Goal: Information Seeking & Learning: Check status

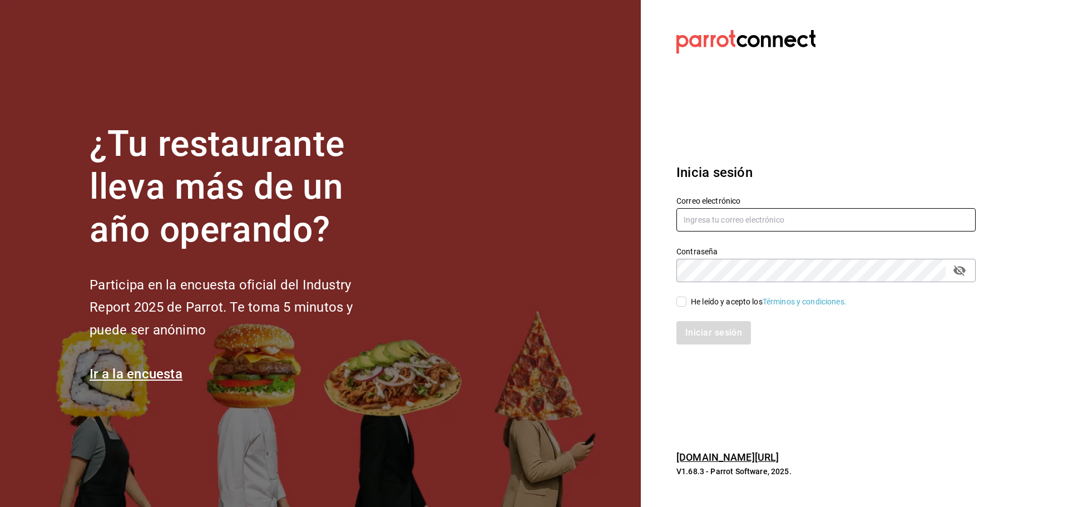
type input "[EMAIL_ADDRESS][DOMAIN_NAME]"
click at [697, 303] on div "He leído y acepto los Términos y condiciones." at bounding box center [769, 302] width 156 height 12
click at [687, 303] on input "He leído y acepto los Términos y condiciones." at bounding box center [682, 302] width 10 height 10
checkbox input "true"
click at [704, 322] on button "Iniciar sesión" at bounding box center [715, 332] width 76 height 23
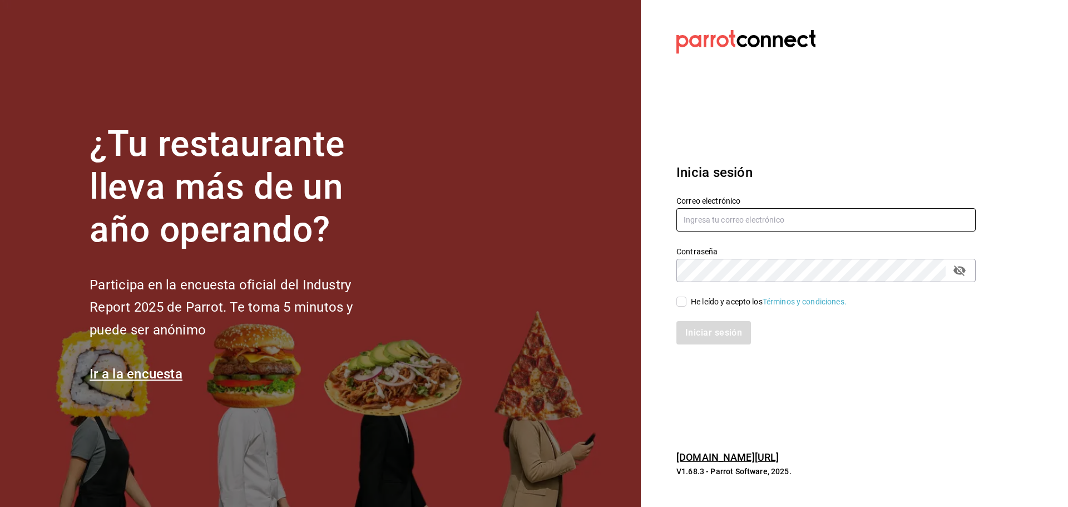
type input "[EMAIL_ADDRESS][DOMAIN_NAME]"
click at [963, 273] on icon "passwordField" at bounding box center [960, 270] width 12 height 11
click at [660, 279] on section "Datos incorrectos. Verifica que tu Correo o Contraseña estén bien escritos. Ini…" at bounding box center [822, 253] width 362 height 507
click at [709, 304] on div "He leído y acepto los Términos y condiciones." at bounding box center [769, 302] width 156 height 12
click at [687, 304] on input "He leído y acepto los Términos y condiciones." at bounding box center [682, 302] width 10 height 10
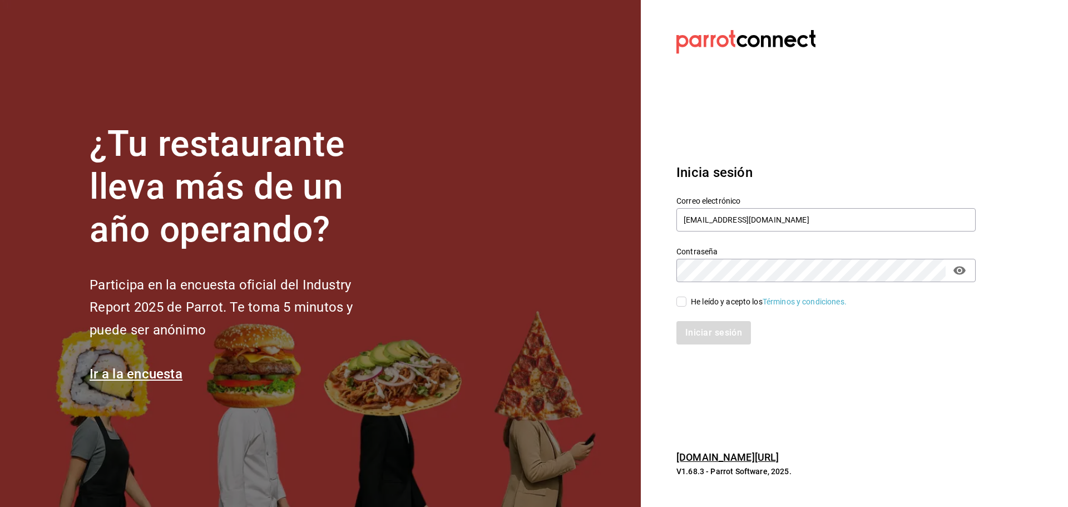
checkbox input "true"
click at [707, 331] on button "Iniciar sesión" at bounding box center [715, 332] width 76 height 23
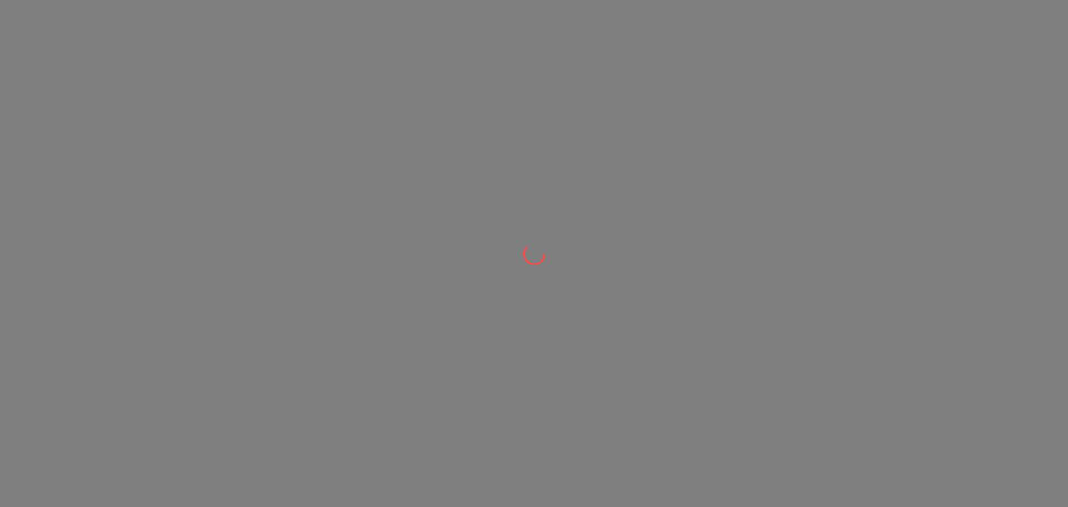
click at [880, 70] on div at bounding box center [534, 253] width 1068 height 507
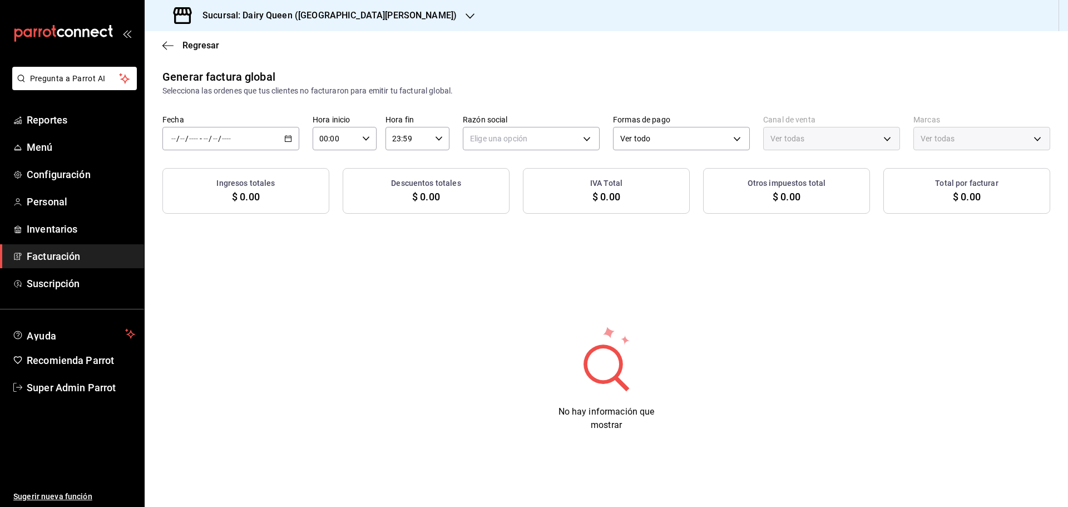
type input "PARROT,UBER_EATS,RAPPI,DIDI_FOOD,ONLINE"
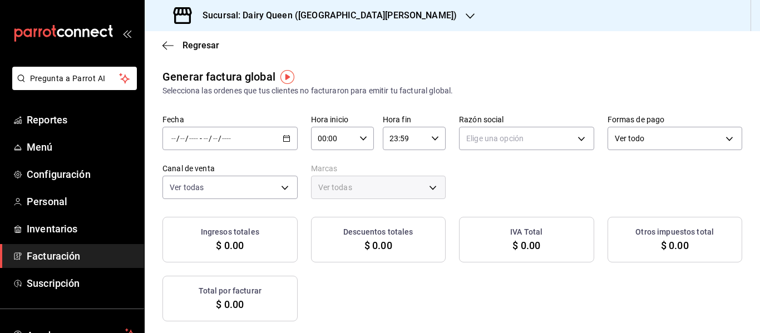
click at [381, 17] on h3 "Sucursal: Dairy Queen (GALERIAS VALLE ORIENTE)" at bounding box center [325, 15] width 263 height 13
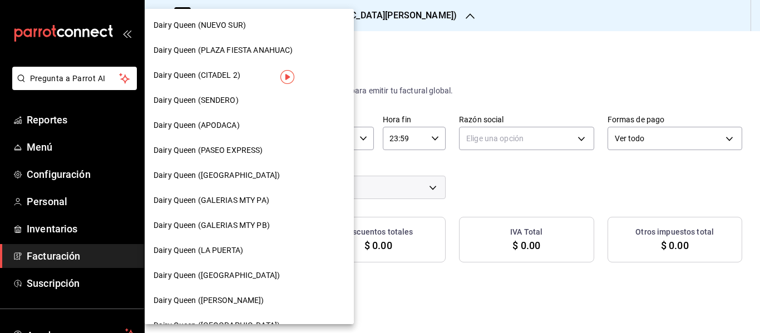
scroll to position [278, 0]
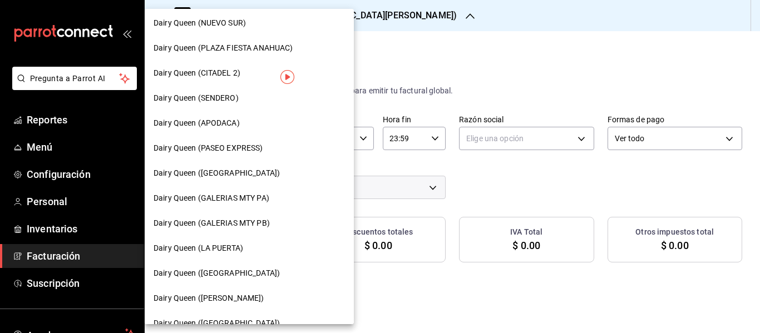
click at [276, 236] on div "Dairy Queen (LA PUERTA)" at bounding box center [249, 248] width 209 height 25
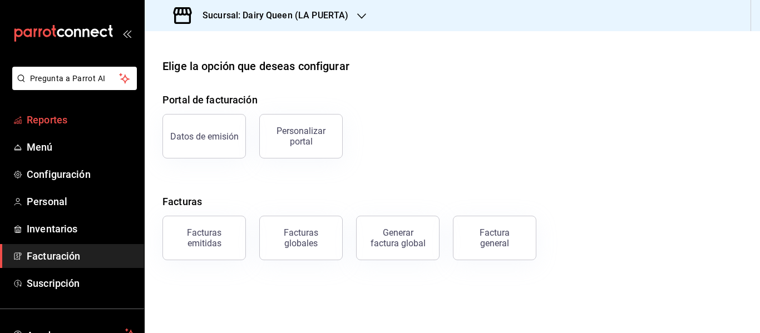
click at [84, 116] on span "Reportes" at bounding box center [81, 119] width 108 height 15
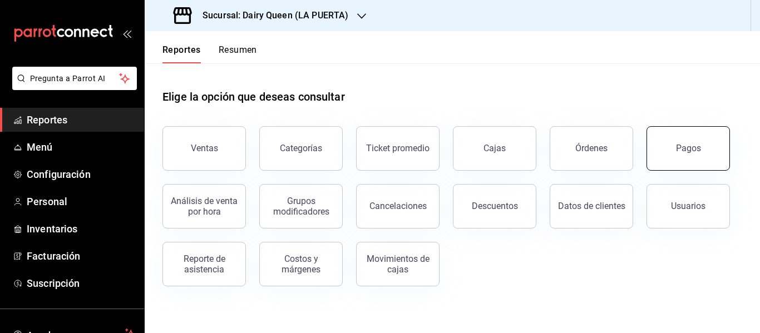
click at [675, 145] on button "Pagos" at bounding box center [688, 148] width 83 height 45
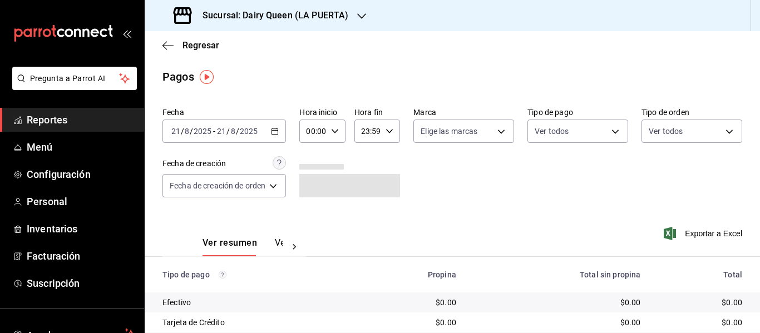
click at [271, 24] on div "Sucursal: Dairy Queen (LA PUERTA)" at bounding box center [262, 15] width 217 height 31
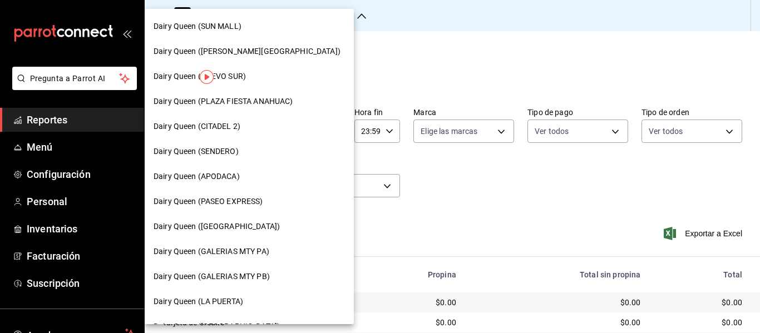
scroll to position [278, 0]
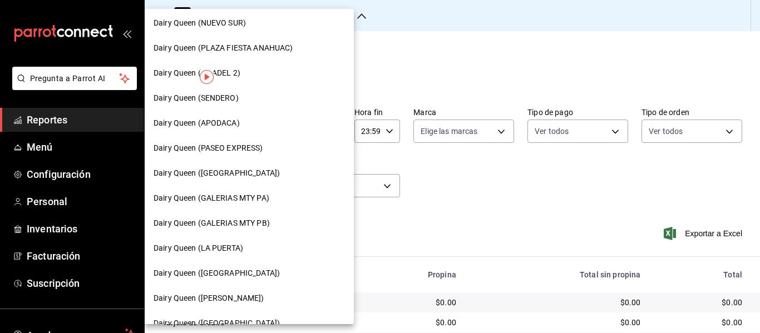
click at [277, 222] on div "Dairy Queen (GALERIAS MTY PB)" at bounding box center [249, 224] width 191 height 12
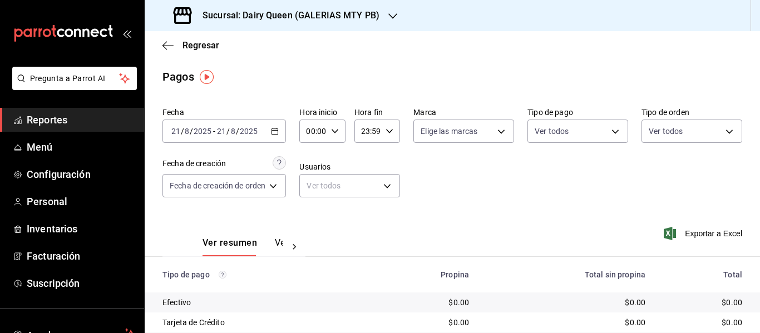
drag, startPoint x: 285, startPoint y: 126, endPoint x: 290, endPoint y: 180, distance: 53.6
click at [278, 126] on div "2025-08-21 21 / 8 / 2025 - 2025-08-21 21 / 8 / 2025" at bounding box center [224, 131] width 124 height 23
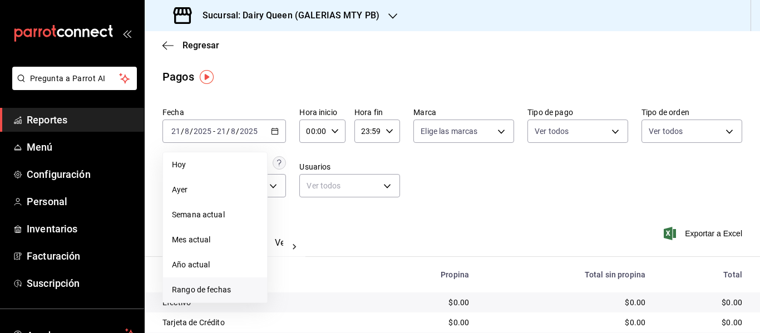
click at [233, 293] on span "Rango de fechas" at bounding box center [215, 290] width 86 height 12
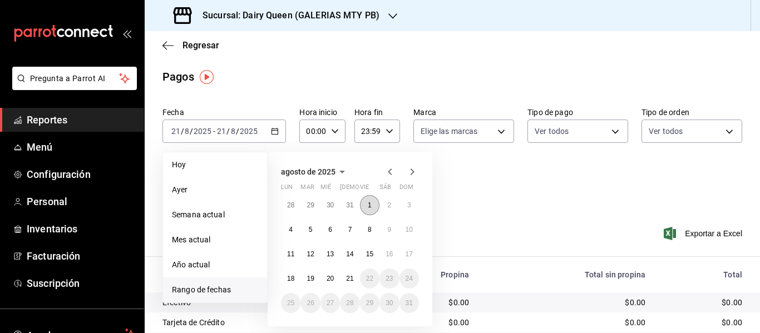
click at [363, 206] on button "1" at bounding box center [369, 205] width 19 height 20
click at [297, 254] on button "11" at bounding box center [290, 254] width 19 height 20
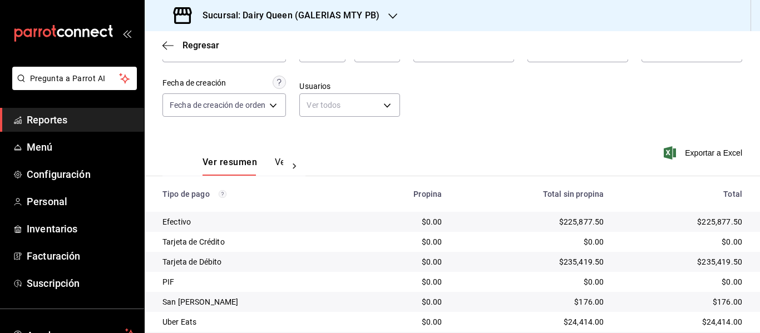
scroll to position [158, 0]
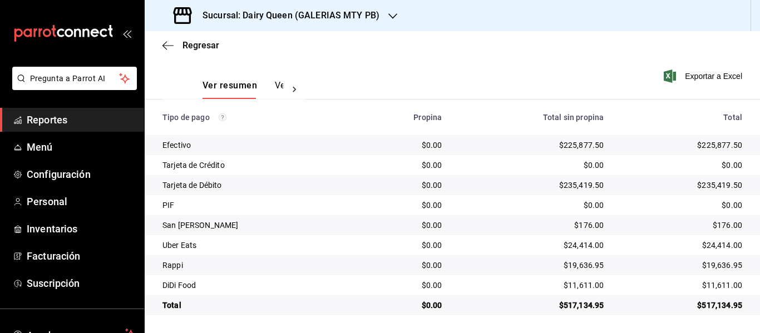
click at [698, 303] on div "$517,134.95" at bounding box center [682, 305] width 121 height 11
click at [688, 236] on td "$24,414.00" at bounding box center [686, 245] width 147 height 20
click at [690, 239] on td "$24,414.00" at bounding box center [686, 245] width 147 height 20
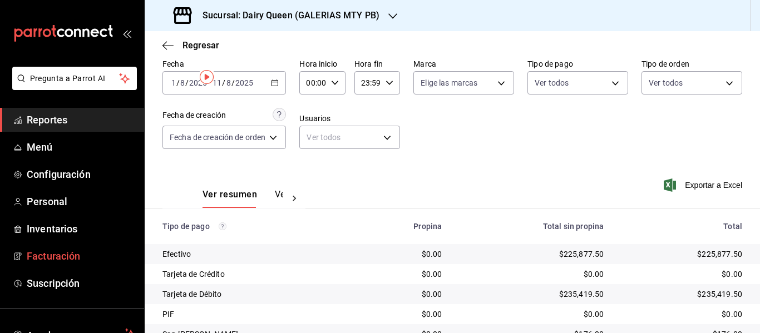
scroll to position [0, 0]
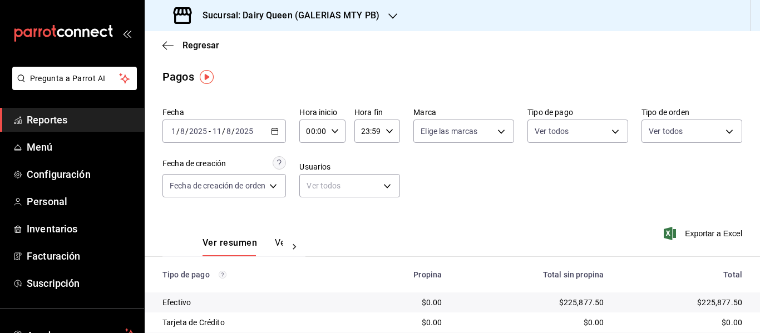
click at [278, 14] on h3 "Sucursal: Dairy Queen (GALERIAS MTY PB)" at bounding box center [287, 15] width 186 height 13
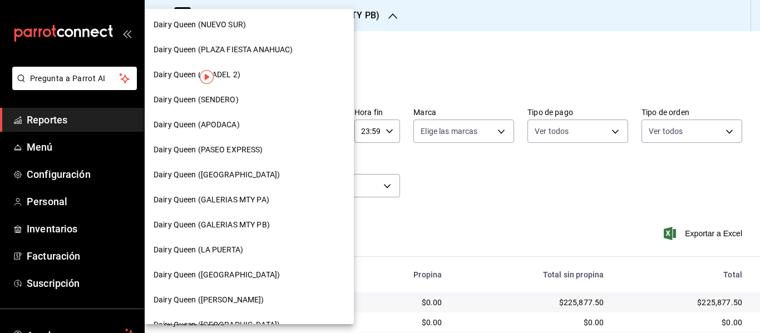
scroll to position [278, 0]
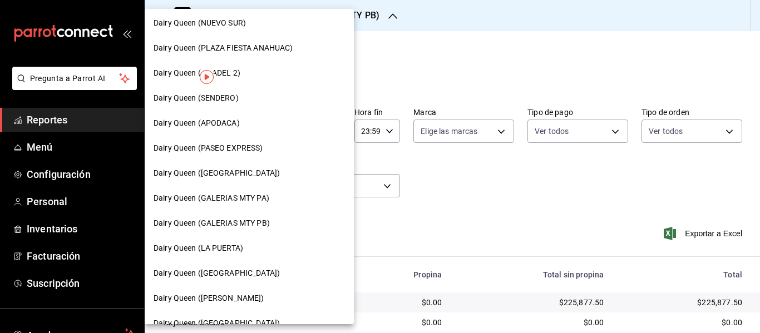
click at [249, 177] on div "Dairy Queen (CONCORDIA)" at bounding box center [249, 173] width 191 height 12
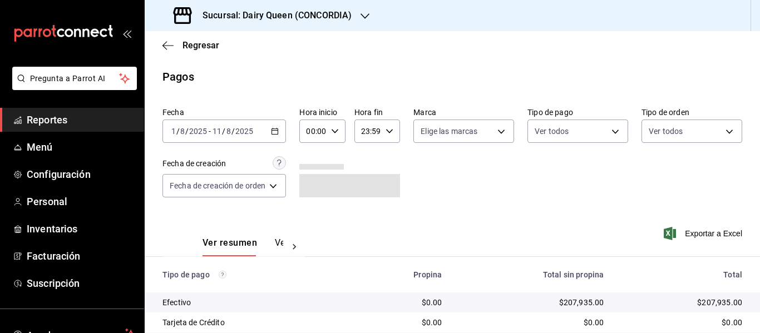
scroll to position [158, 0]
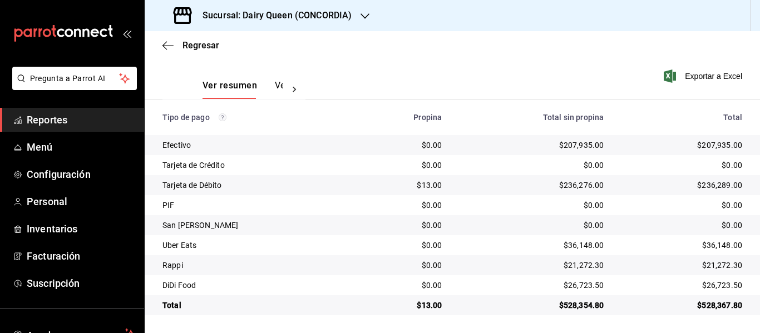
click at [288, 18] on h3 "Sucursal: Dairy Queen (CONCORDIA)" at bounding box center [273, 15] width 158 height 13
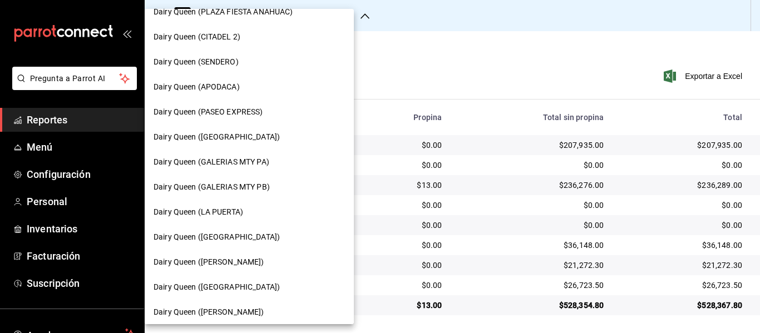
scroll to position [334, 0]
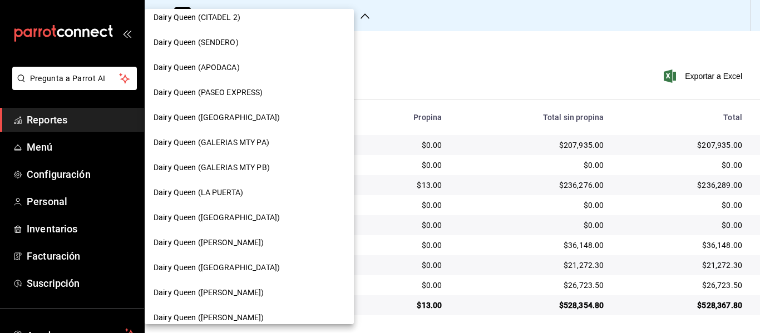
click at [267, 270] on div "Dairy Queen (Plaza Paraíso)" at bounding box center [249, 268] width 191 height 12
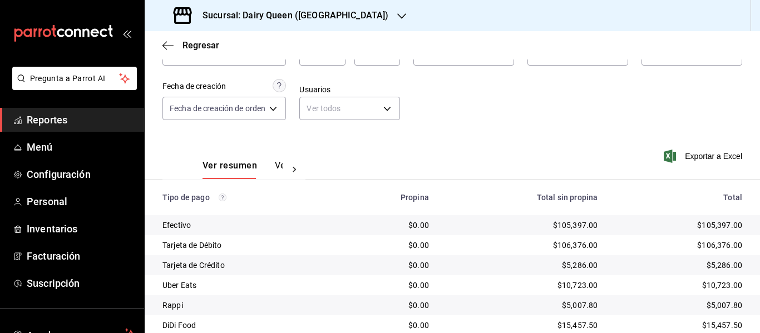
scroll to position [118, 0]
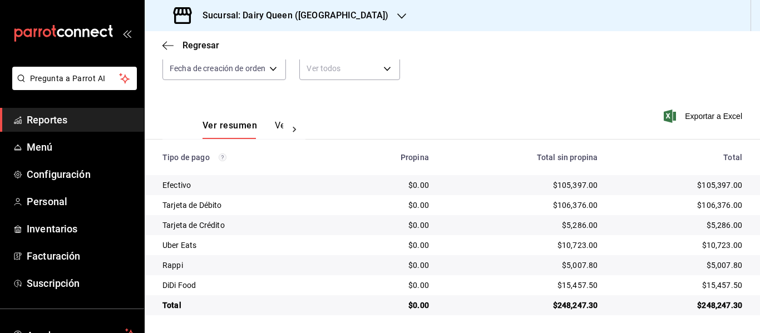
click at [308, 9] on h3 "Sucursal: Dairy Queen (Plaza Paraíso)" at bounding box center [291, 15] width 195 height 13
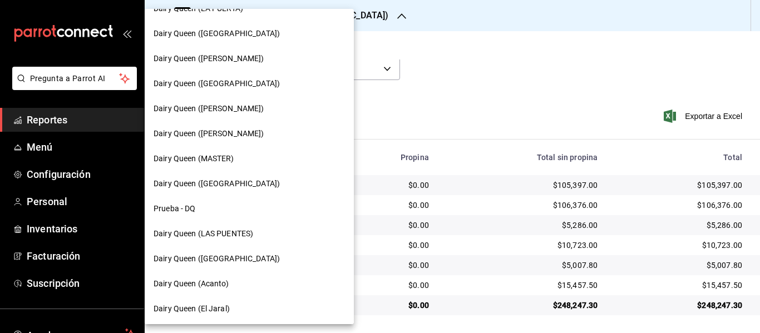
scroll to position [520, 0]
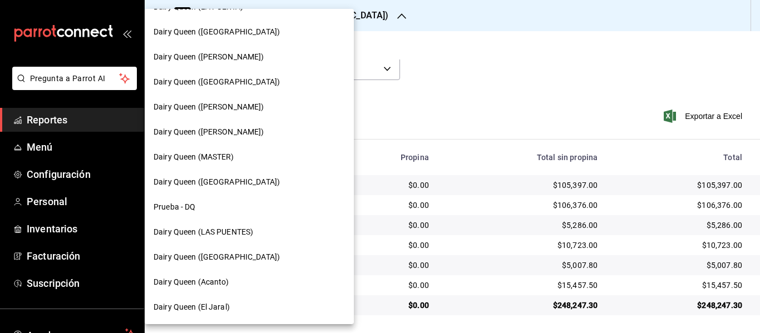
click at [260, 129] on div "Dairy Queen (Romulo Garza)" at bounding box center [249, 132] width 191 height 12
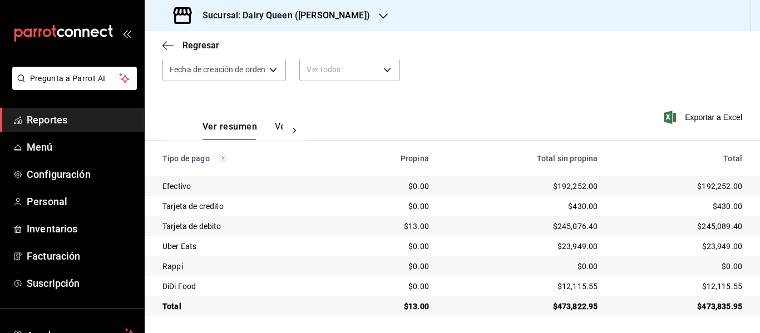
scroll to position [118, 0]
